Goal: Transaction & Acquisition: Purchase product/service

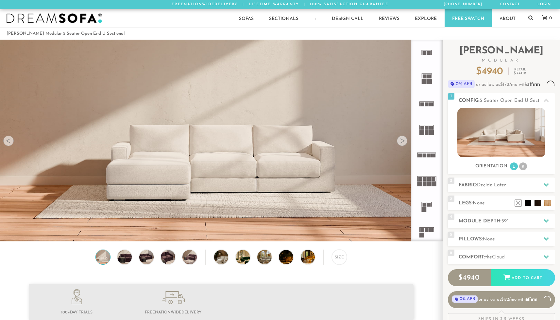
scroll to position [7475, 556]
click at [404, 143] on div at bounding box center [402, 140] width 10 height 10
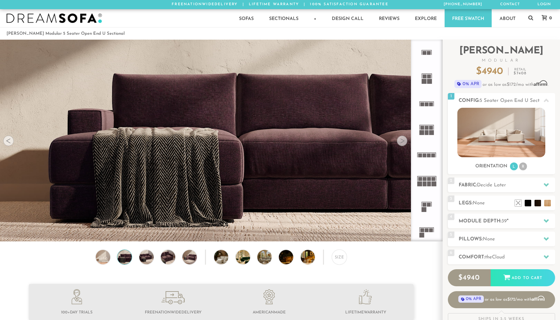
click at [404, 143] on div at bounding box center [402, 140] width 10 height 10
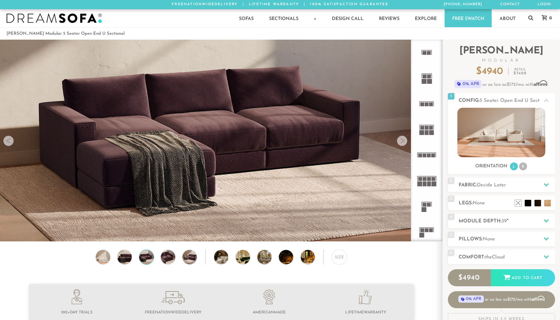
click at [404, 143] on div at bounding box center [402, 140] width 10 height 10
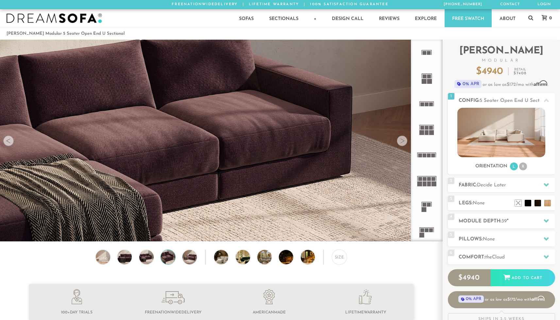
click at [404, 143] on div at bounding box center [402, 140] width 10 height 10
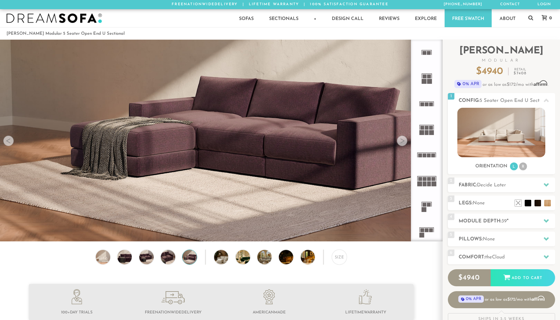
click at [404, 143] on div at bounding box center [402, 140] width 10 height 10
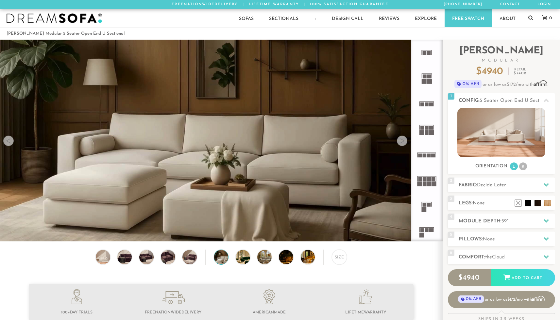
click at [404, 143] on div at bounding box center [402, 140] width 10 height 10
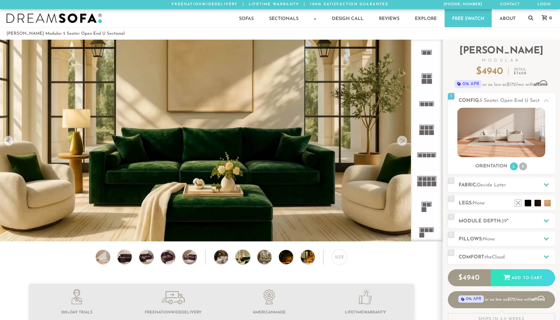
click at [404, 143] on div at bounding box center [402, 140] width 10 height 10
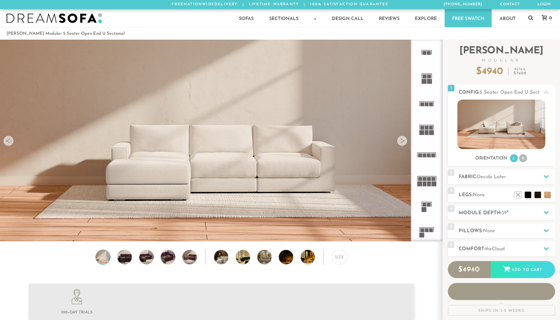
scroll to position [7475, 556]
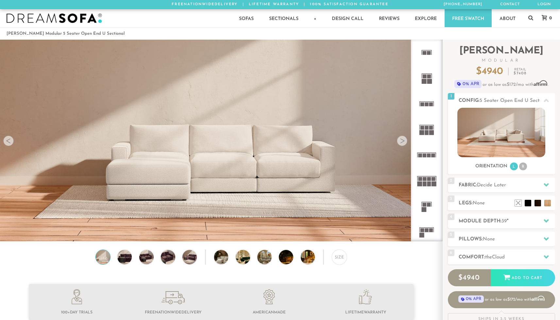
click at [429, 133] on rect at bounding box center [427, 132] width 4 height 5
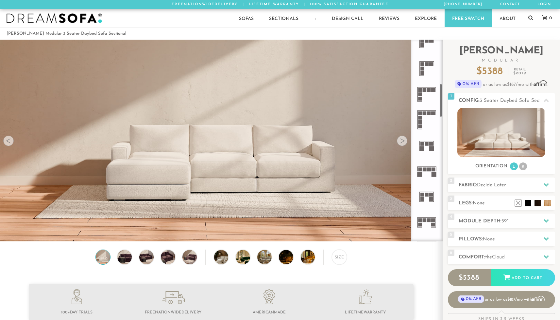
scroll to position [267, 0]
click at [428, 169] on rect at bounding box center [429, 168] width 4 height 4
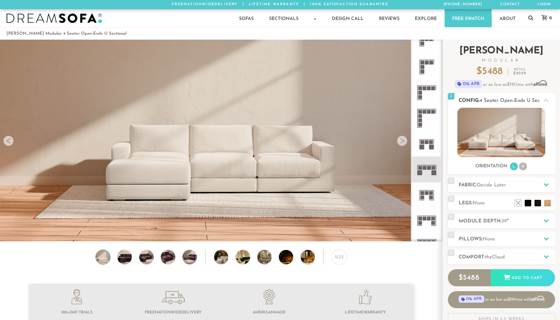
click at [513, 168] on li "L" at bounding box center [514, 166] width 8 height 8
click at [490, 133] on img at bounding box center [502, 132] width 88 height 49
click at [402, 145] on div at bounding box center [402, 140] width 10 height 10
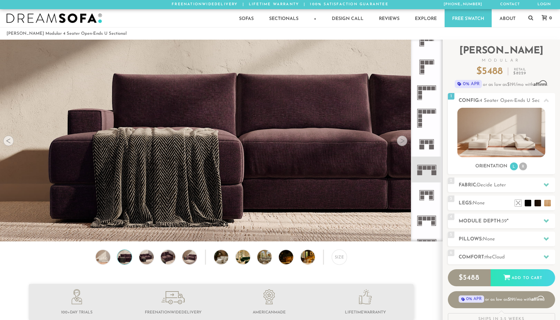
click at [402, 145] on div at bounding box center [402, 140] width 10 height 10
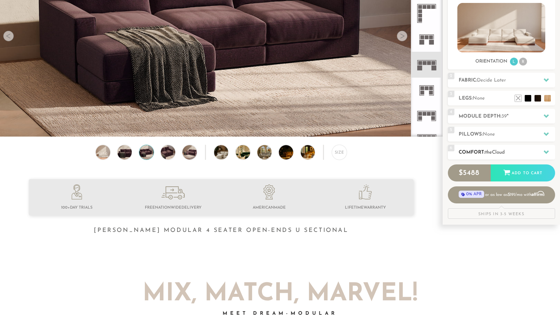
scroll to position [110, 0]
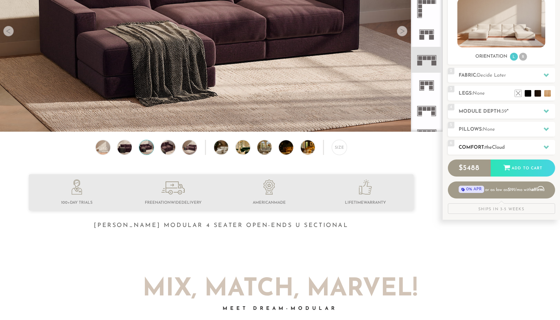
click at [547, 147] on icon at bounding box center [546, 146] width 5 height 5
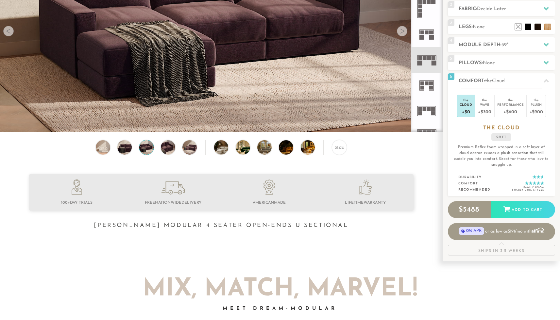
click at [432, 206] on div at bounding box center [221, 207] width 443 height 67
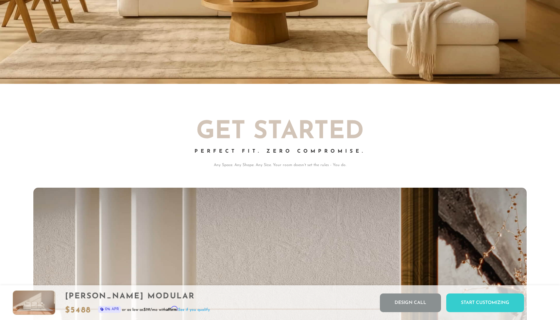
scroll to position [0, 0]
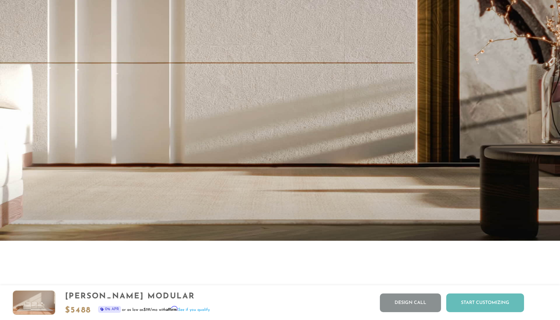
click at [489, 302] on div "Start Customizing" at bounding box center [486, 302] width 78 height 19
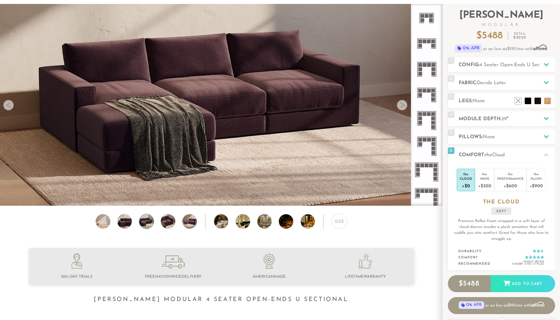
click at [424, 93] on icon at bounding box center [427, 95] width 26 height 26
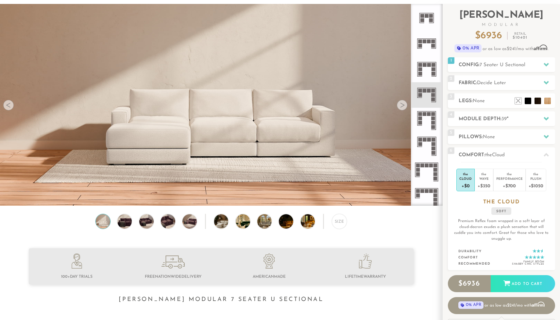
click at [424, 93] on icon at bounding box center [427, 95] width 26 height 26
click at [402, 107] on div at bounding box center [402, 105] width 10 height 10
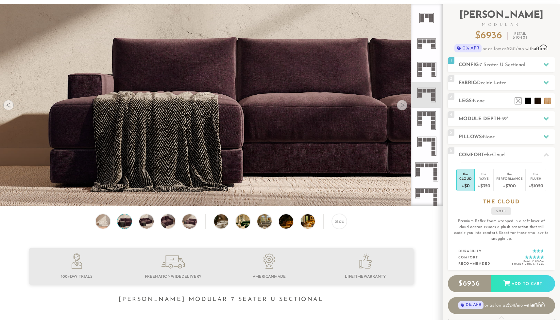
click at [402, 107] on div at bounding box center [402, 105] width 10 height 10
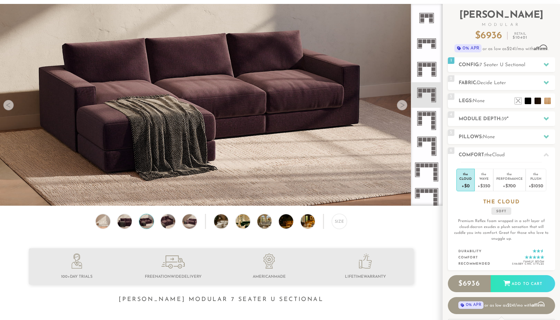
click at [402, 107] on div at bounding box center [402, 105] width 10 height 10
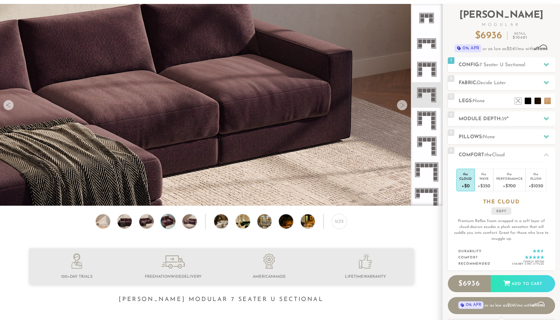
click at [402, 107] on div at bounding box center [402, 105] width 10 height 10
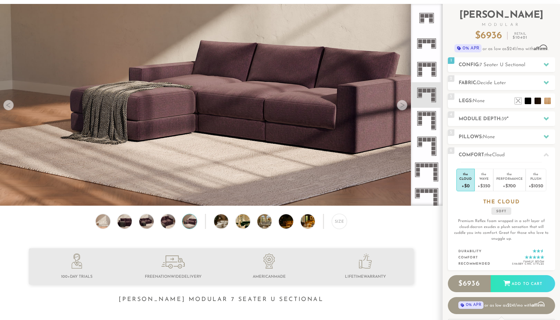
click at [402, 107] on div at bounding box center [402, 105] width 10 height 10
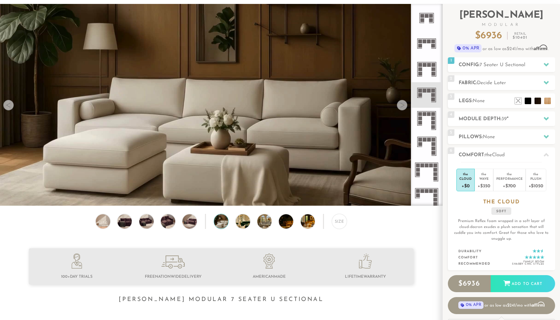
click at [402, 107] on div at bounding box center [402, 105] width 10 height 10
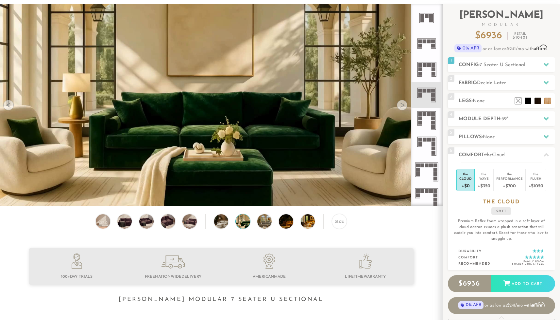
click at [402, 107] on div at bounding box center [402, 105] width 10 height 10
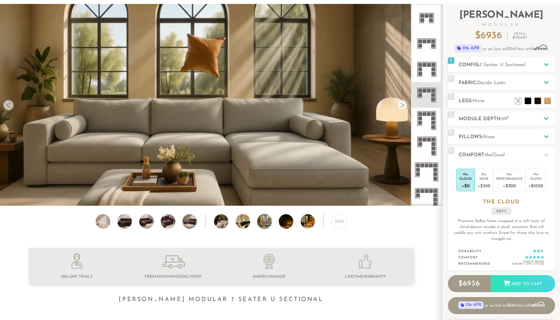
click at [402, 107] on div at bounding box center [402, 105] width 10 height 10
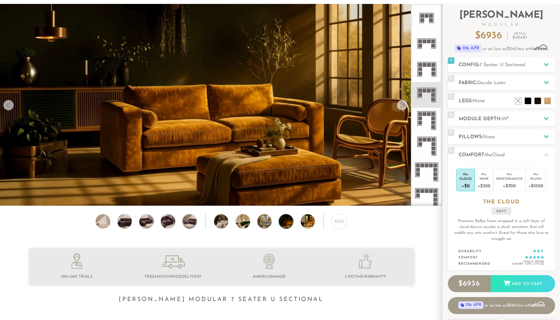
click at [402, 107] on div at bounding box center [402, 105] width 10 height 10
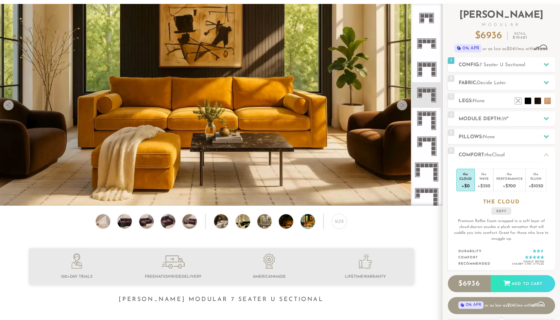
click at [402, 107] on div at bounding box center [402, 105] width 10 height 10
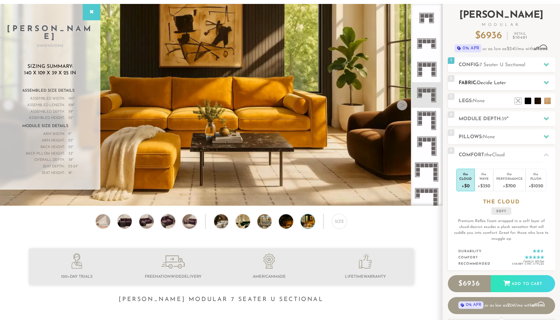
click at [546, 81] on icon at bounding box center [546, 82] width 5 height 5
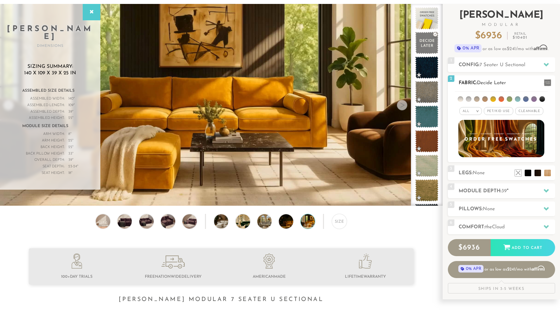
click at [477, 99] on li at bounding box center [477, 99] width 6 height 6
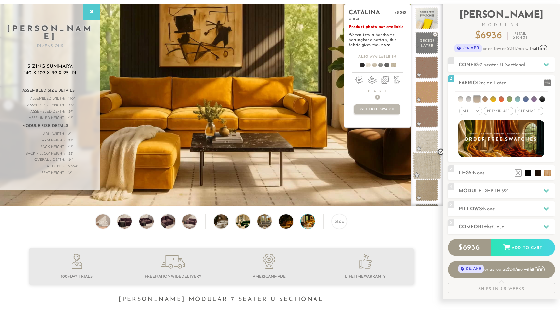
click at [426, 163] on span at bounding box center [427, 166] width 29 height 28
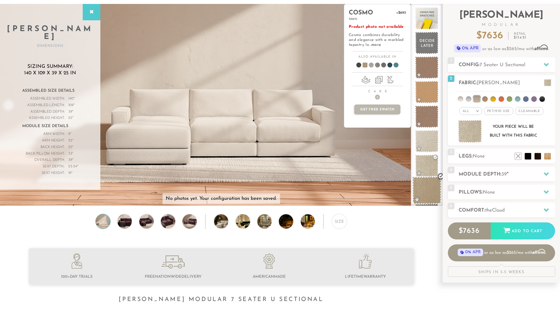
click at [428, 188] on span at bounding box center [427, 190] width 29 height 28
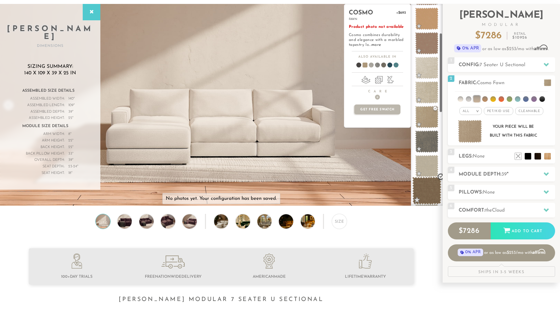
scroll to position [74, 0]
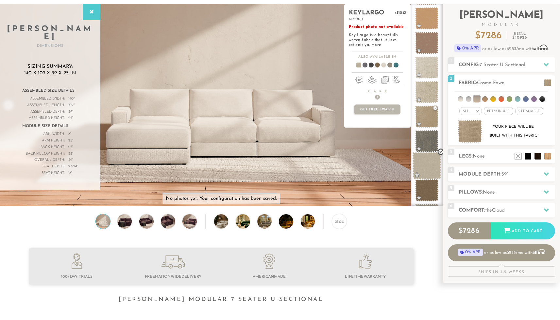
click at [427, 165] on span at bounding box center [427, 166] width 29 height 28
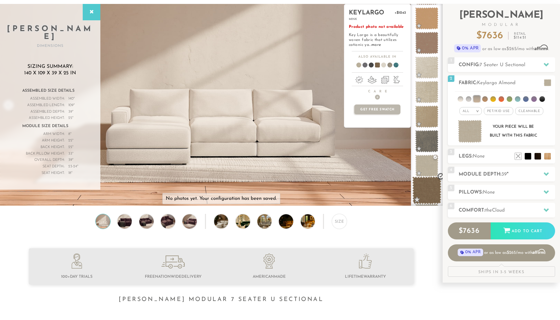
click at [431, 186] on span at bounding box center [427, 190] width 29 height 28
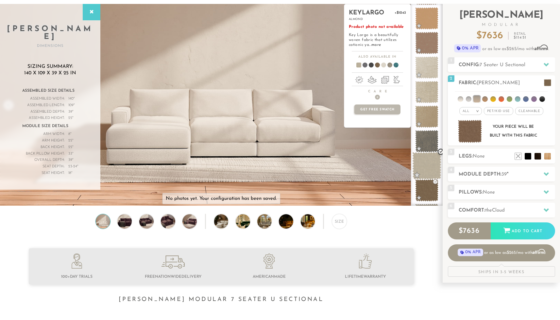
click at [428, 165] on span at bounding box center [427, 166] width 29 height 28
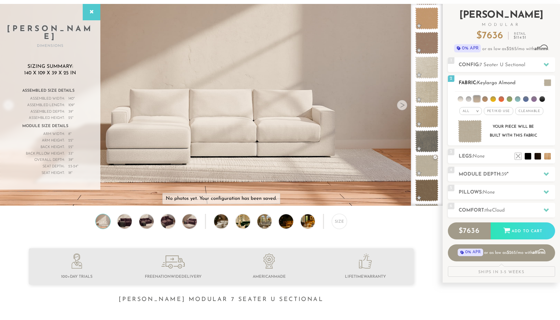
click at [475, 111] on em ">" at bounding box center [477, 110] width 5 height 3
click at [468, 166] on li "Luxury" at bounding box center [471, 166] width 23 height 9
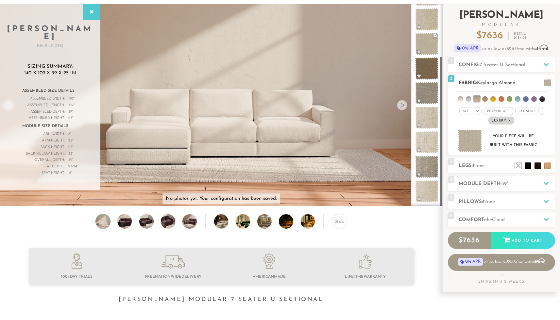
scroll to position [70, 0]
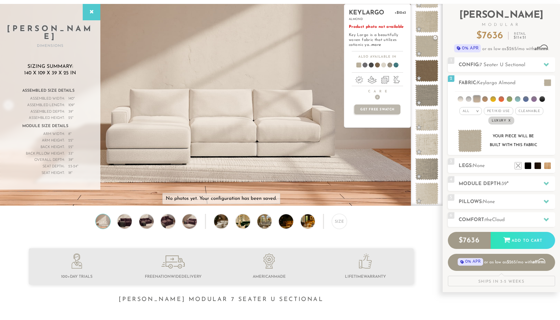
click at [377, 46] on p "Product photo not available Key Largo is a beautifully woven fabric that utiliz…" at bounding box center [377, 36] width 57 height 23
click at [377, 47] on link "more" at bounding box center [376, 45] width 9 height 4
click at [375, 46] on link "more" at bounding box center [376, 45] width 9 height 4
click at [431, 119] on span at bounding box center [427, 120] width 29 height 28
click at [426, 122] on span at bounding box center [427, 120] width 29 height 28
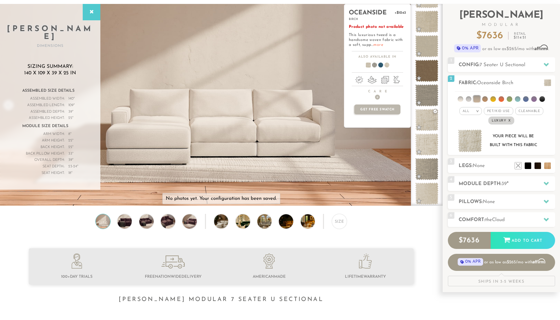
click at [374, 47] on link "more" at bounding box center [378, 45] width 9 height 4
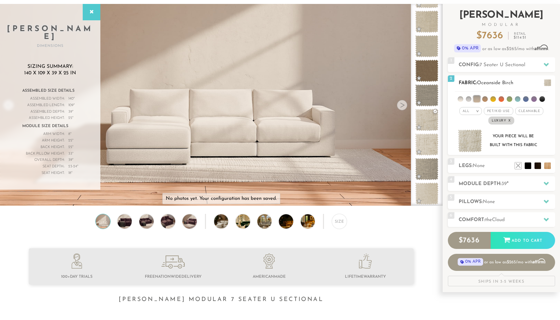
click at [475, 111] on em ">" at bounding box center [477, 110] width 5 height 3
click at [468, 146] on li "Popular" at bounding box center [471, 147] width 23 height 10
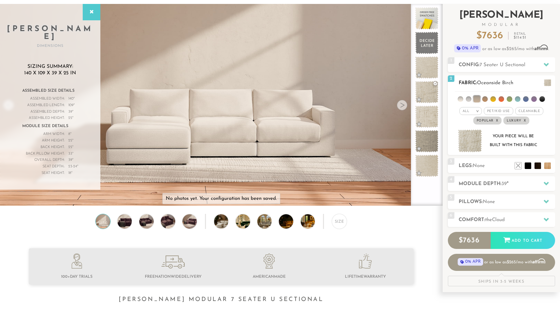
click at [527, 119] on em "x" at bounding box center [525, 121] width 3 height 4
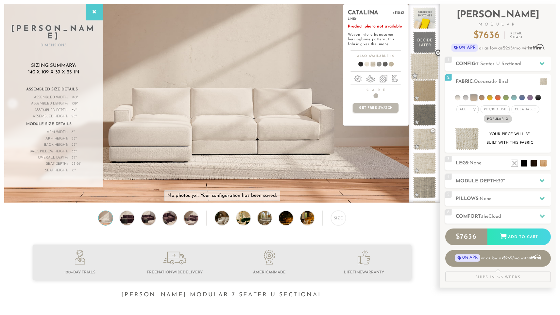
scroll to position [21, 0]
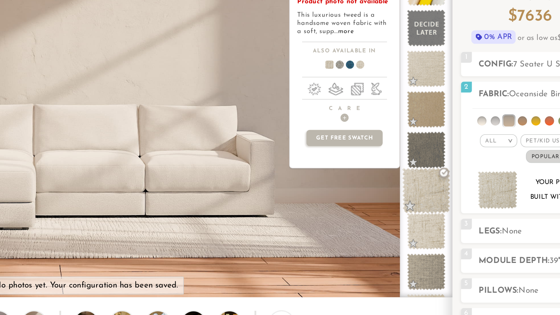
click at [413, 142] on span at bounding box center [427, 156] width 29 height 28
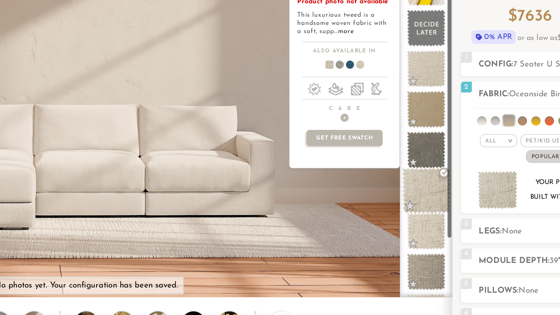
click at [413, 142] on span at bounding box center [427, 156] width 29 height 28
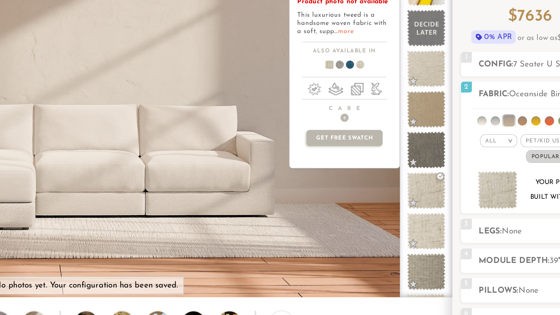
click at [374, 57] on link "more" at bounding box center [378, 59] width 9 height 4
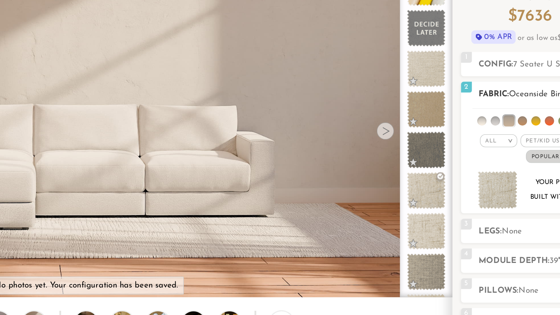
scroll to position [14, 0]
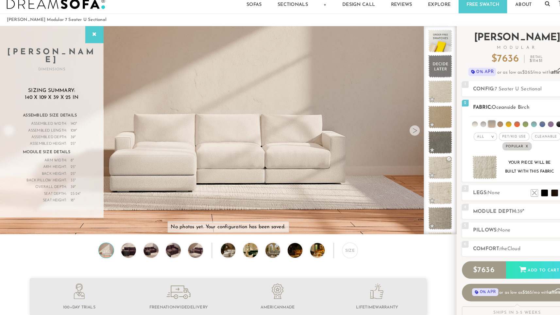
click at [475, 132] on em ">" at bounding box center [477, 132] width 5 height 3
click at [466, 150] on li "Tier" at bounding box center [471, 149] width 23 height 9
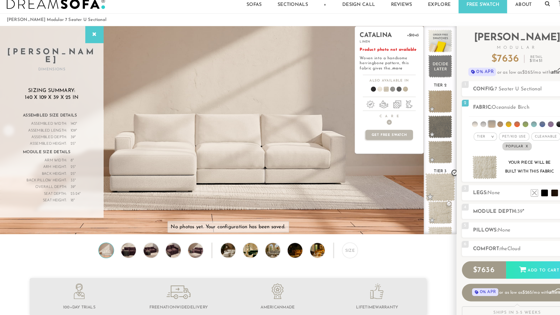
click at [426, 178] on span at bounding box center [427, 182] width 29 height 28
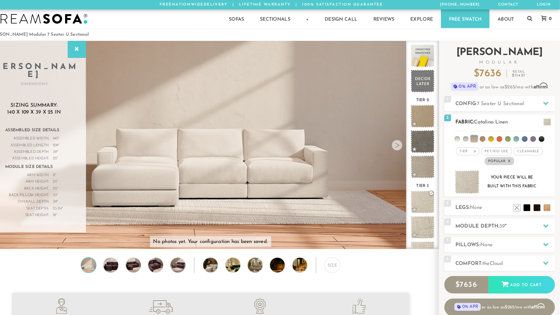
scroll to position [0, 0]
click at [488, 156] on span "Popular x" at bounding box center [502, 156] width 28 height 8
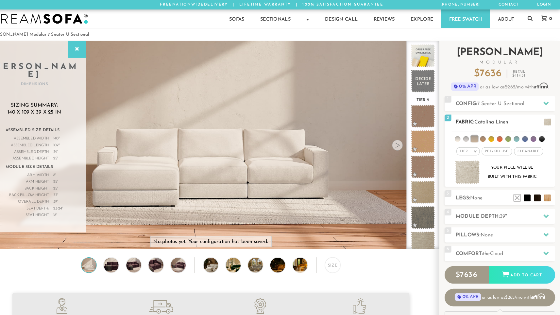
click at [475, 147] on em ">" at bounding box center [477, 146] width 5 height 3
click at [460, 182] on li "Popular" at bounding box center [471, 183] width 23 height 10
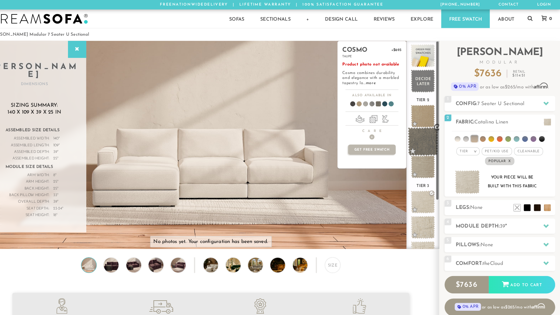
click at [413, 143] on span at bounding box center [427, 137] width 29 height 28
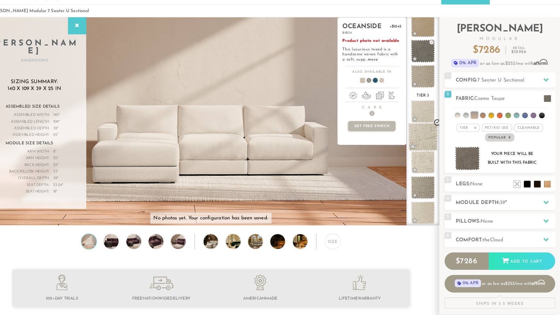
scroll to position [10, 0]
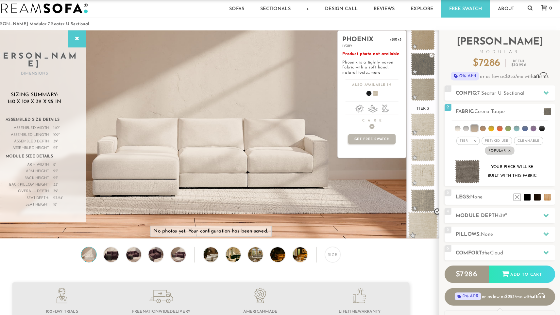
click at [413, 217] on span at bounding box center [427, 219] width 29 height 28
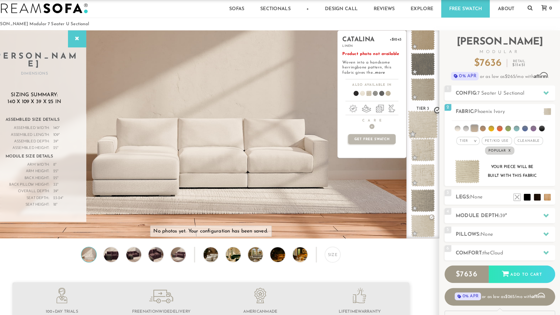
click at [413, 121] on span at bounding box center [427, 121] width 29 height 28
click at [413, 147] on span at bounding box center [427, 146] width 29 height 28
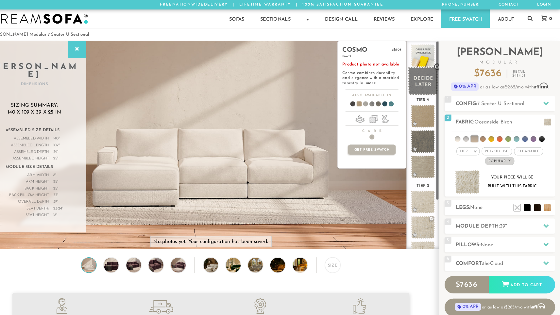
scroll to position [0, 0]
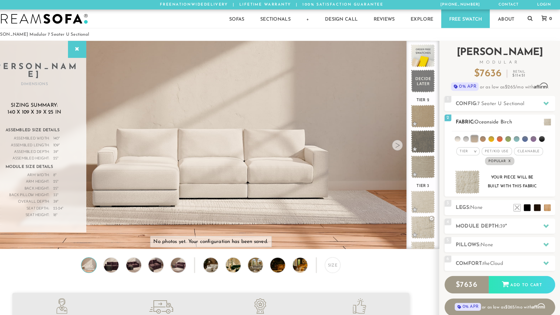
click at [463, 148] on em "Tier" at bounding box center [467, 147] width 8 height 4
click at [460, 154] on li "All" at bounding box center [471, 155] width 23 height 9
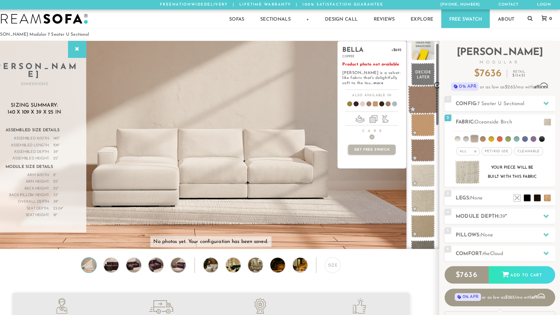
scroll to position [6, 0]
click at [413, 120] on span at bounding box center [427, 122] width 29 height 28
click at [413, 97] on span at bounding box center [427, 97] width 29 height 28
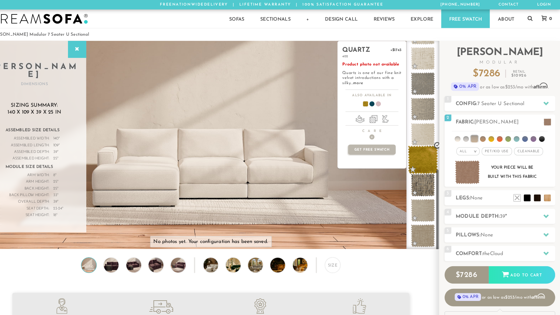
scroll to position [316, 0]
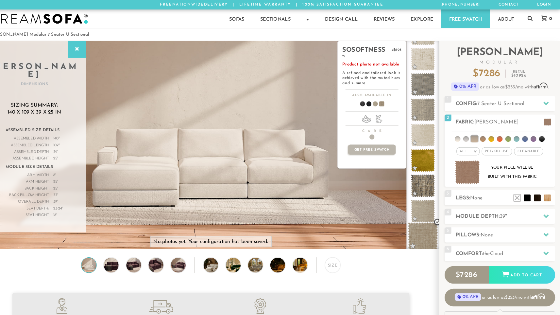
click at [413, 227] on span at bounding box center [427, 229] width 29 height 28
click at [413, 201] on span at bounding box center [427, 205] width 29 height 28
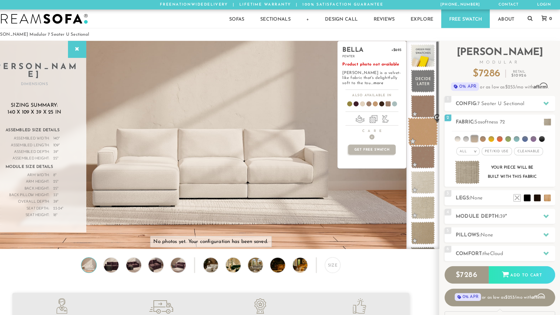
scroll to position [0, 0]
click at [413, 127] on span at bounding box center [427, 128] width 29 height 28
